Goal: Register for event/course

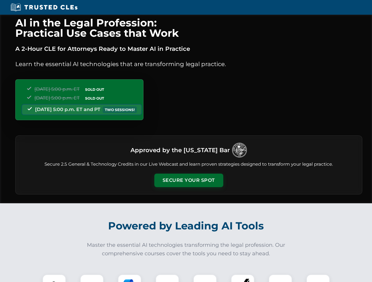
click at [188, 181] on button "Secure Your Spot" at bounding box center [188, 181] width 69 height 14
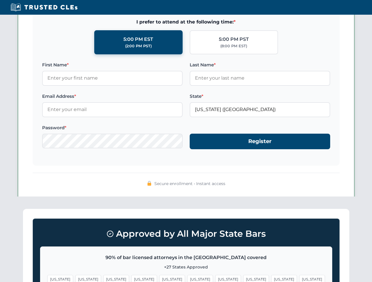
click at [271, 279] on span "[US_STATE]" at bounding box center [284, 279] width 26 height 9
